Goal: Download file/media

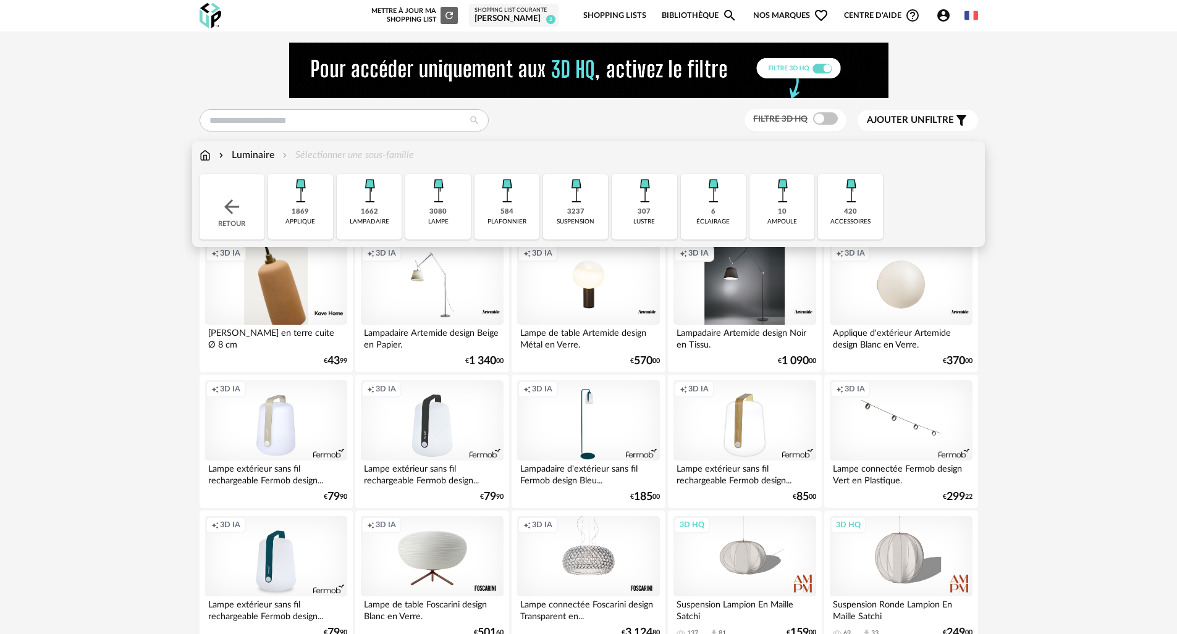
click at [261, 151] on div "Luminaire" at bounding box center [245, 155] width 58 height 14
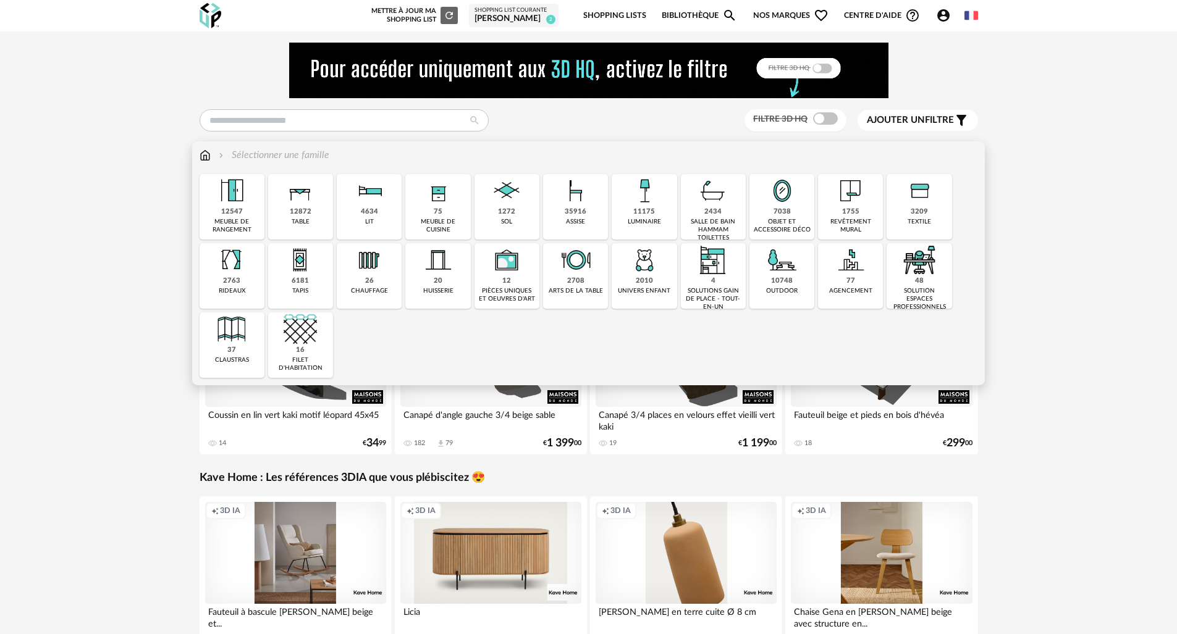
click at [629, 199] on img at bounding box center [644, 190] width 33 height 33
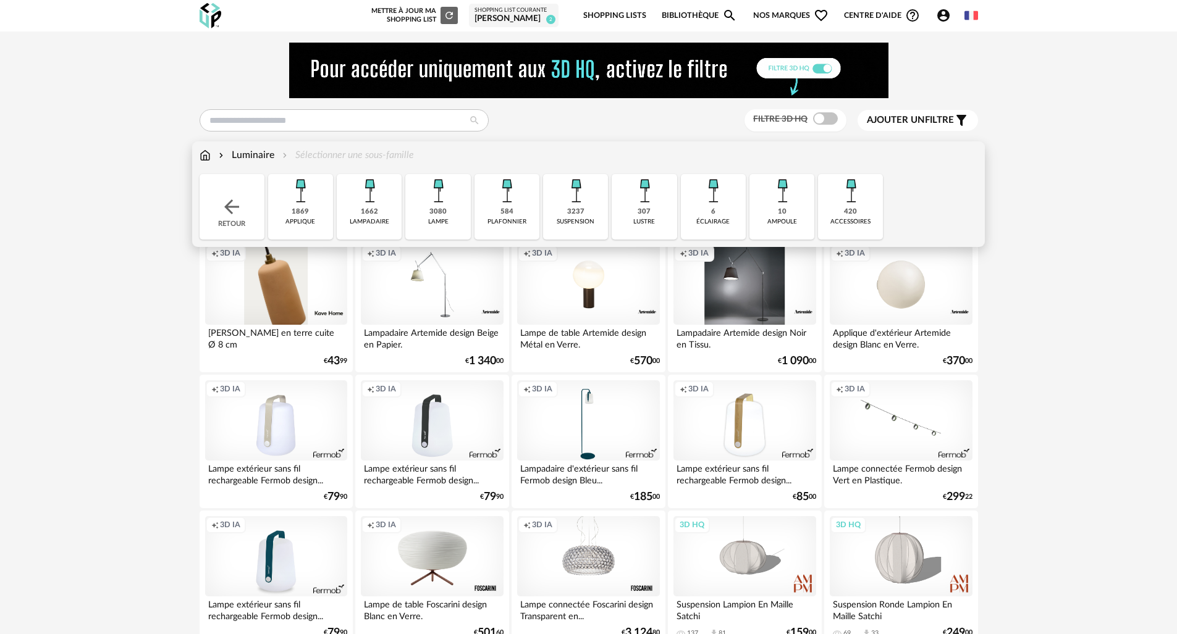
click at [583, 209] on div "3237 suspension" at bounding box center [575, 206] width 65 height 65
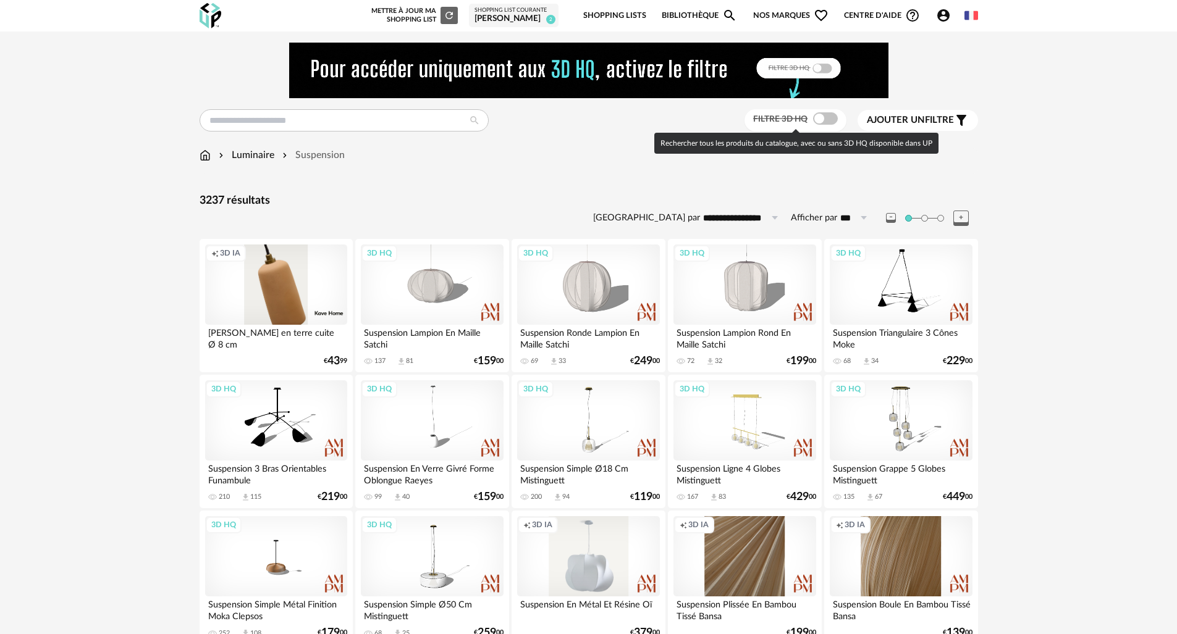
click at [827, 123] on span at bounding box center [825, 118] width 25 height 12
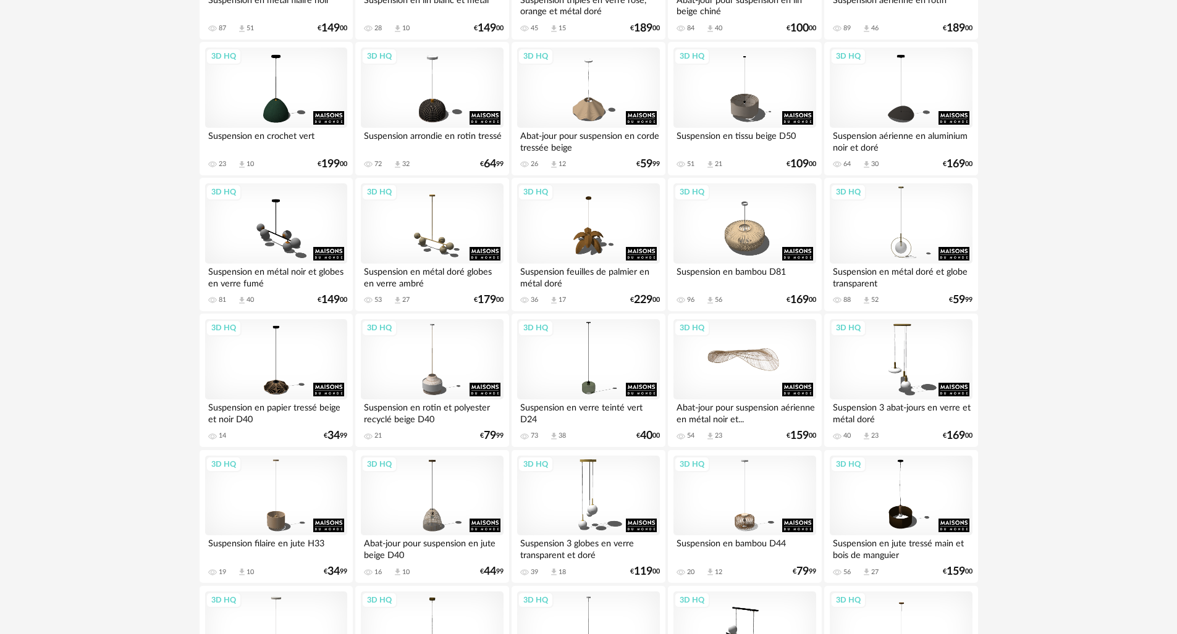
scroll to position [1557, 0]
click at [747, 364] on div "3D HQ" at bounding box center [744, 359] width 142 height 80
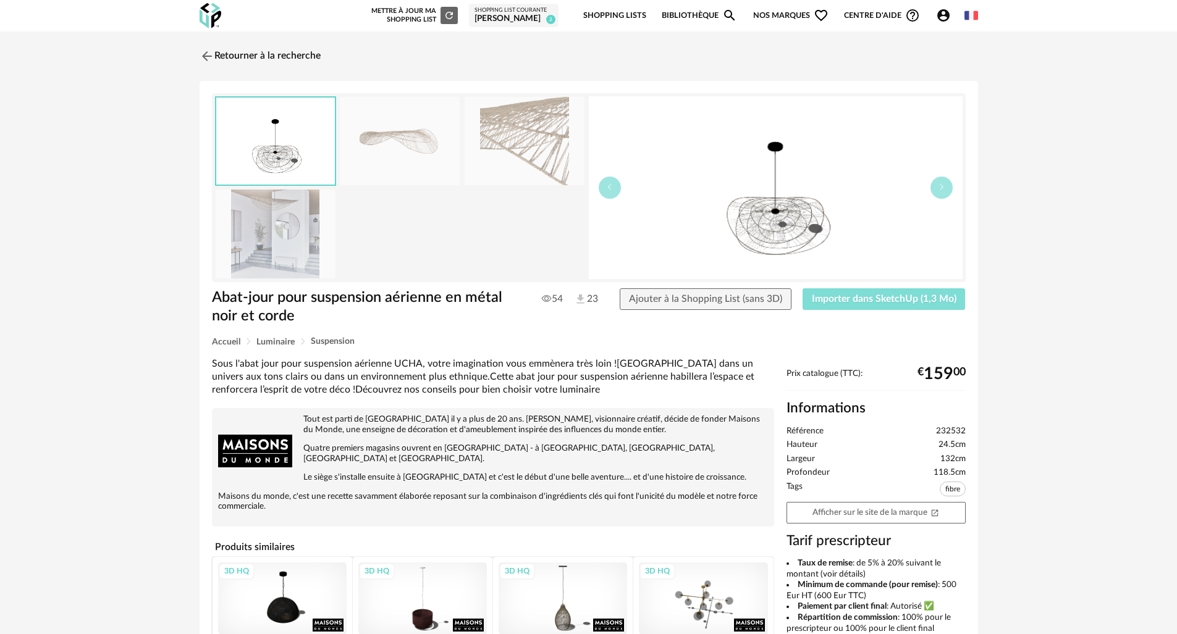
click at [874, 297] on span "Importer dans SketchUp (1,3 Mo)" at bounding box center [884, 299] width 145 height 10
